Goal: Browse casually

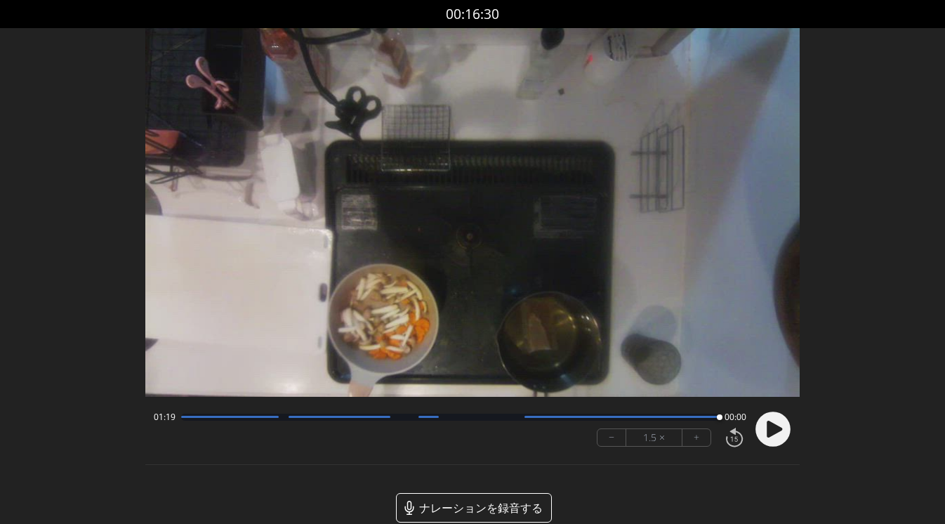
click at [293, 418] on div at bounding box center [450, 417] width 538 height 7
click at [234, 419] on div at bounding box center [450, 417] width 538 height 7
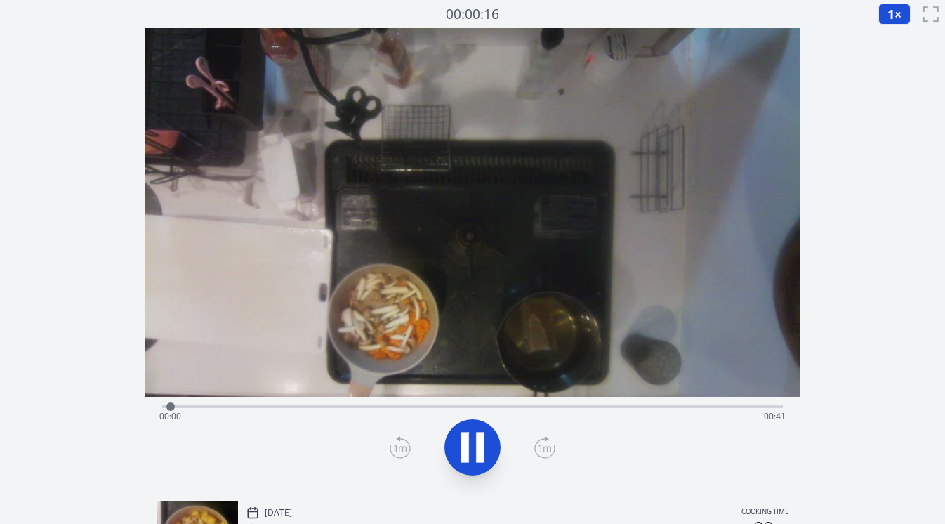
click at [331, 407] on div "Time elapsed: 00:00 Time remaining: 00:41" at bounding box center [472, 416] width 627 height 22
click at [282, 407] on div "Time elapsed: 00:12 Time remaining: 00:29" at bounding box center [472, 416] width 627 height 22
click at [249, 405] on div "Time elapsed: 00:08 Time remaining: 00:33" at bounding box center [472, 416] width 627 height 22
click at [256, 406] on div "Time elapsed: 00:07 Time remaining: 00:34" at bounding box center [472, 416] width 627 height 22
click at [302, 401] on div "Time elapsed: 00:14 Time remaining: 00:27" at bounding box center [472, 405] width 621 height 17
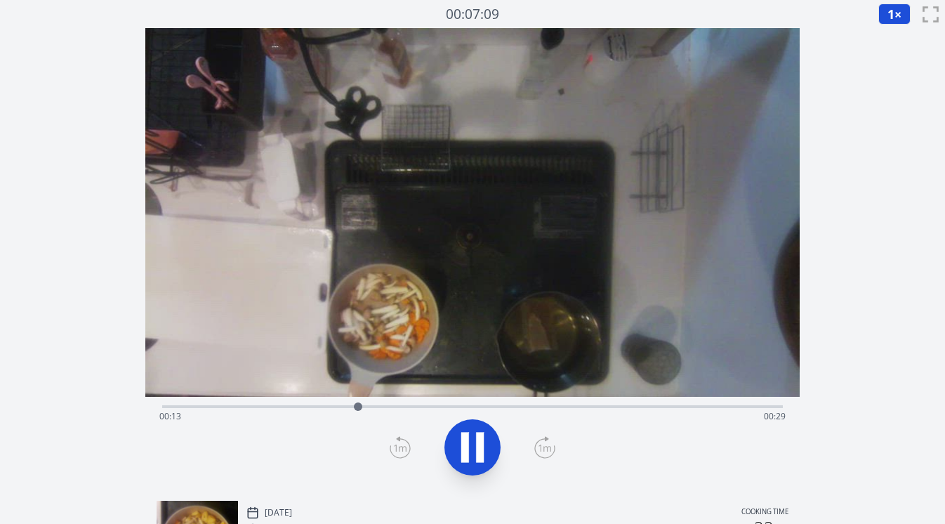
click at [285, 401] on div "Time elapsed: 00:13 Time remaining: 00:29" at bounding box center [472, 405] width 621 height 17
click at [348, 401] on div at bounding box center [358, 406] width 21 height 21
click at [259, 404] on div "Time elapsed: 00:08 Time remaining: 00:33" at bounding box center [472, 405] width 621 height 17
click at [239, 405] on div "Time elapsed: 00:07 Time remaining: 00:34" at bounding box center [472, 416] width 627 height 22
click at [235, 405] on div "Time elapsed: 00:06 Time remaining: 00:35" at bounding box center [472, 416] width 627 height 22
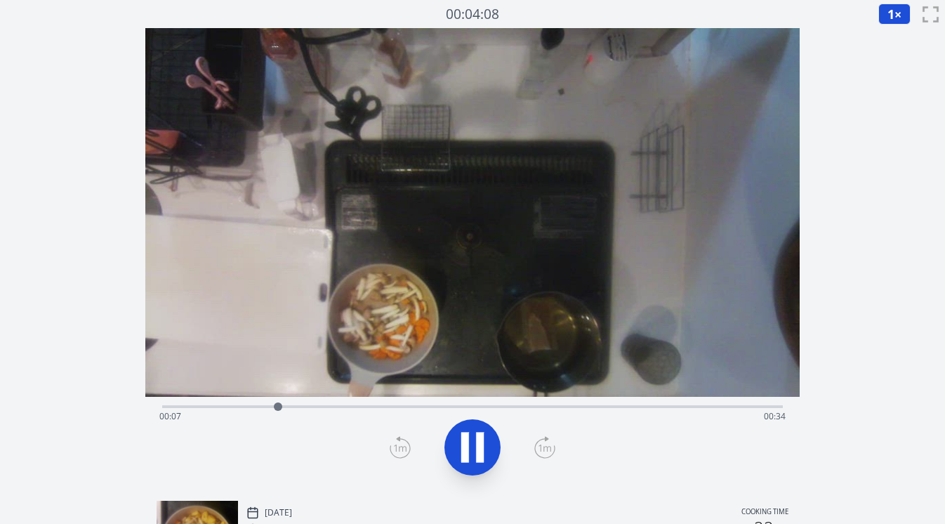
click at [230, 408] on div "Time elapsed: 00:07 Time remaining: 00:34" at bounding box center [472, 416] width 627 height 22
